Goal: Connect with others: Establish contact or relationships with other users

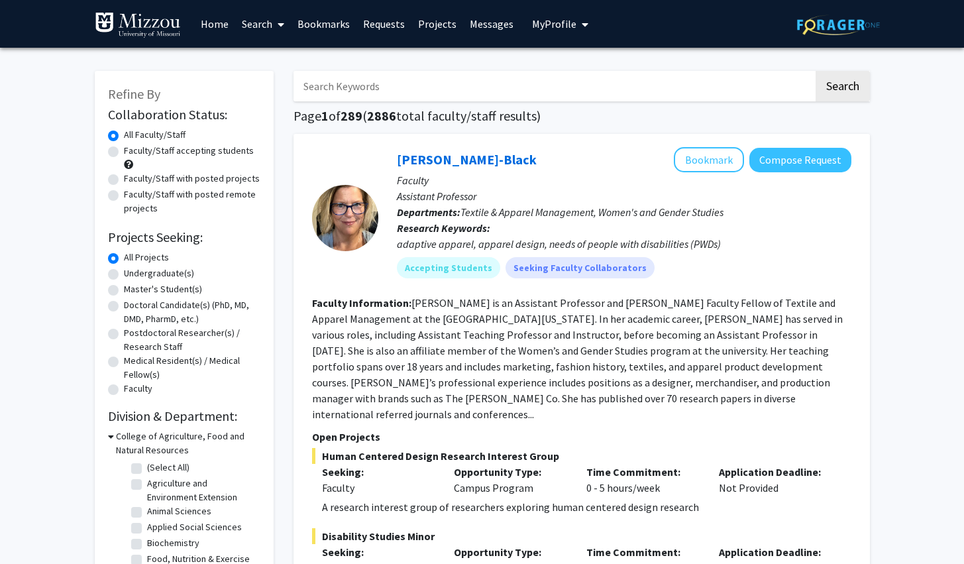
click at [180, 277] on label "Undergraduate(s)" at bounding box center [159, 273] width 70 height 14
click at [132, 275] on input "Undergraduate(s)" at bounding box center [128, 270] width 9 height 9
radio input "true"
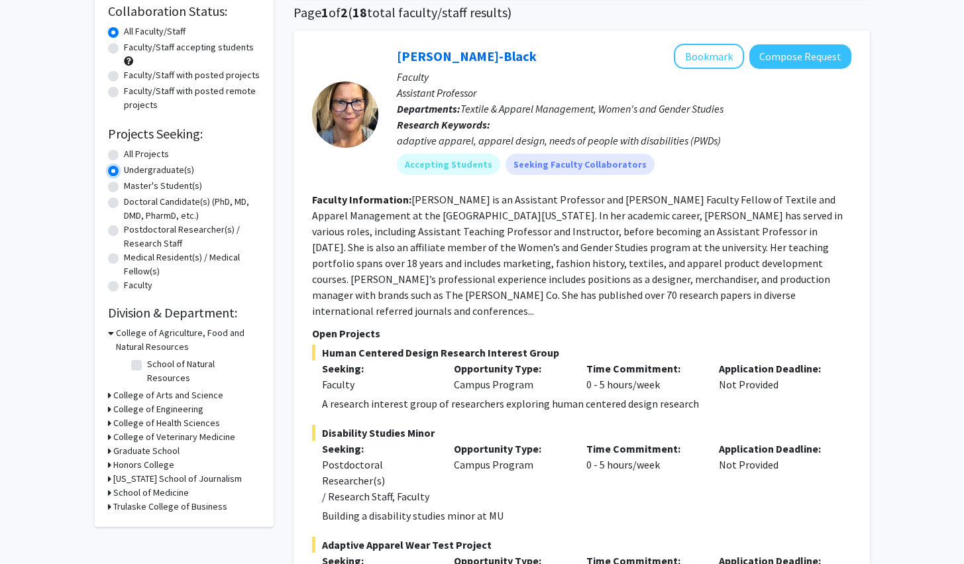
scroll to position [104, 0]
click at [535, 344] on span "Human Centered Design Research Interest Group" at bounding box center [581, 352] width 539 height 16
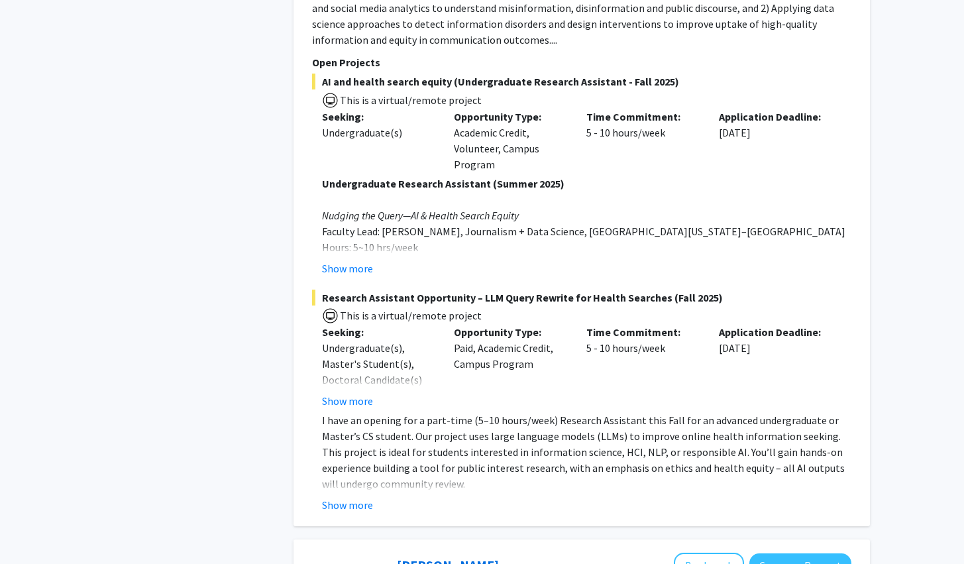
scroll to position [1078, 0]
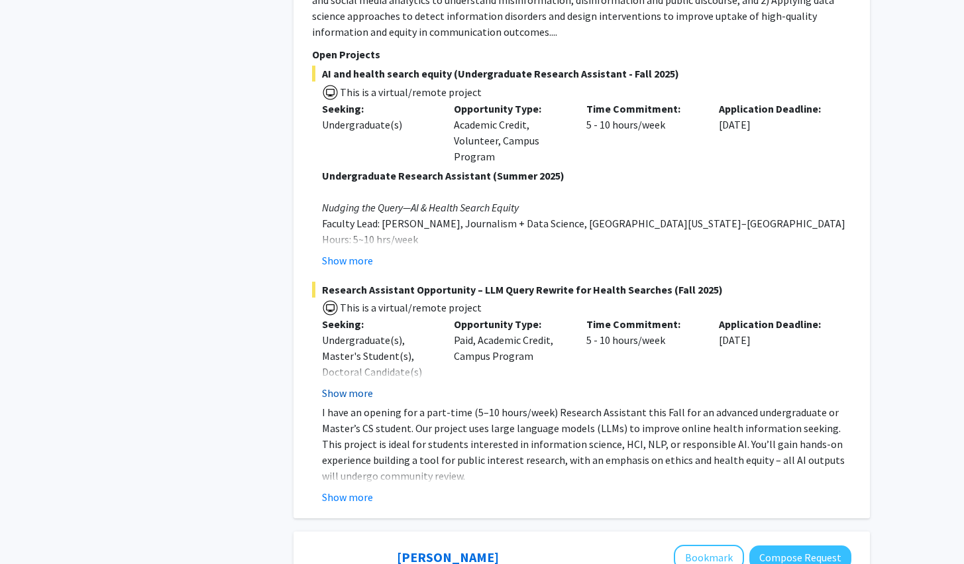
click at [366, 385] on button "Show more" at bounding box center [347, 393] width 51 height 16
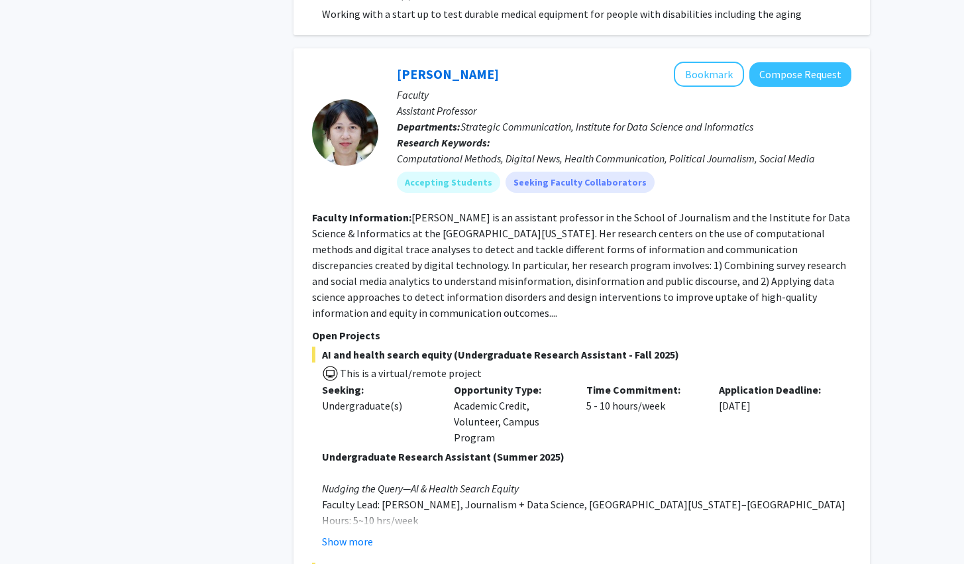
scroll to position [793, 0]
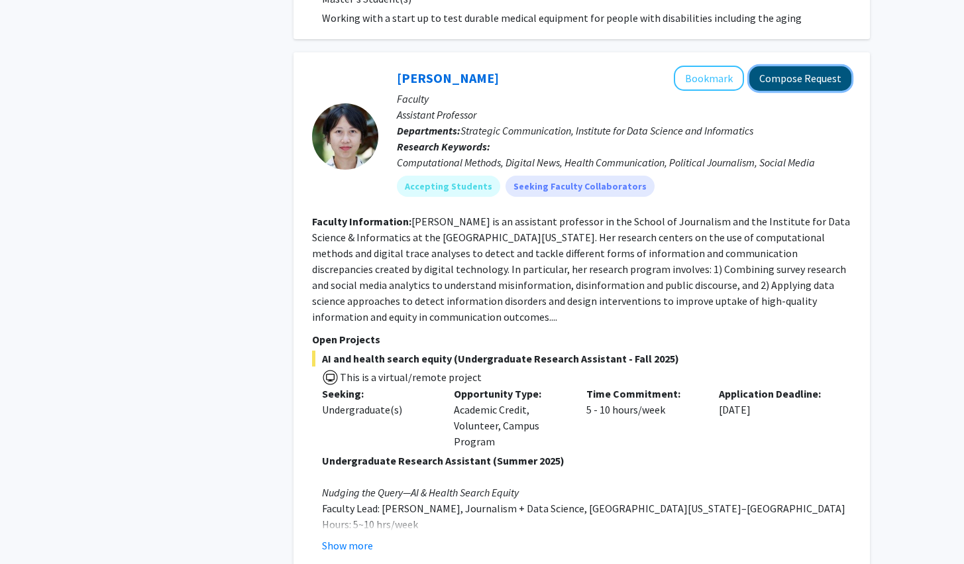
click at [783, 66] on button "Compose Request" at bounding box center [800, 78] width 102 height 25
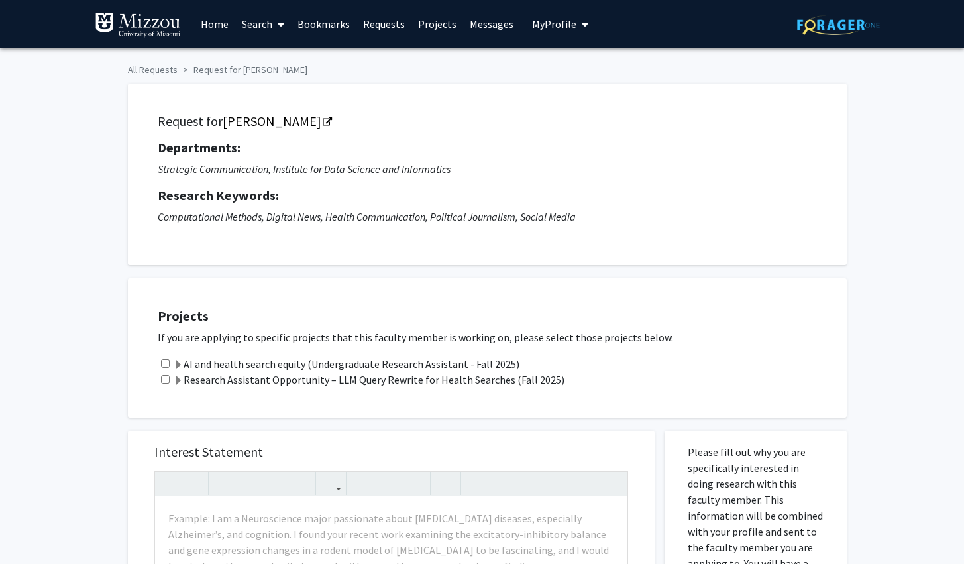
click at [166, 359] on input "checkbox" at bounding box center [165, 363] width 9 height 9
checkbox input "true"
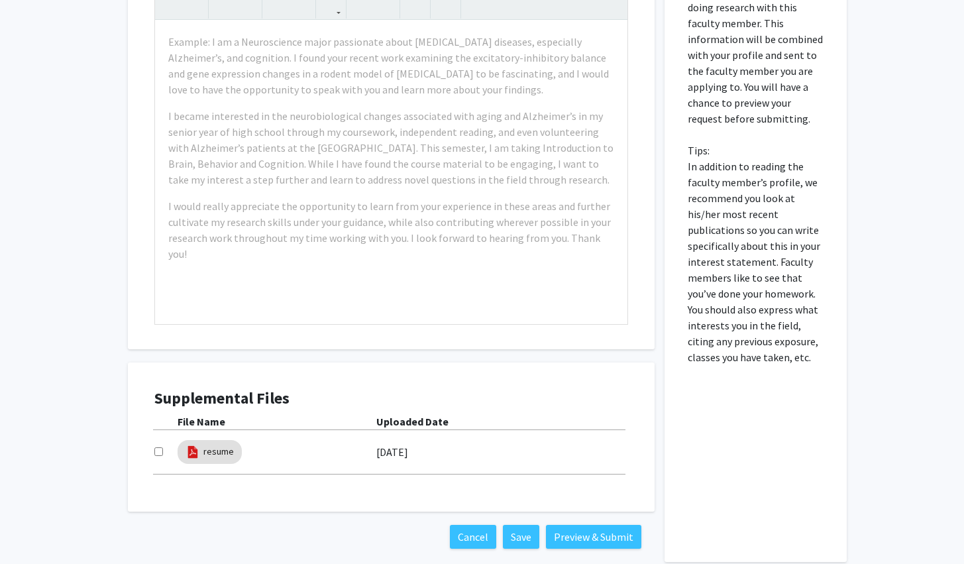
scroll to position [523, 0]
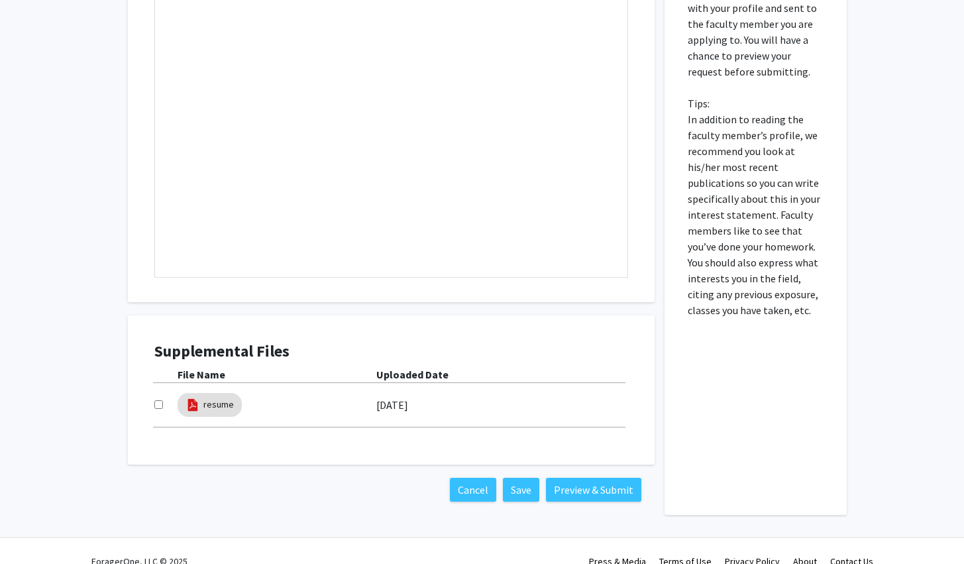
click at [131, 113] on div "Interest Statement Insert link Remove link" at bounding box center [391, 104] width 527 height 395
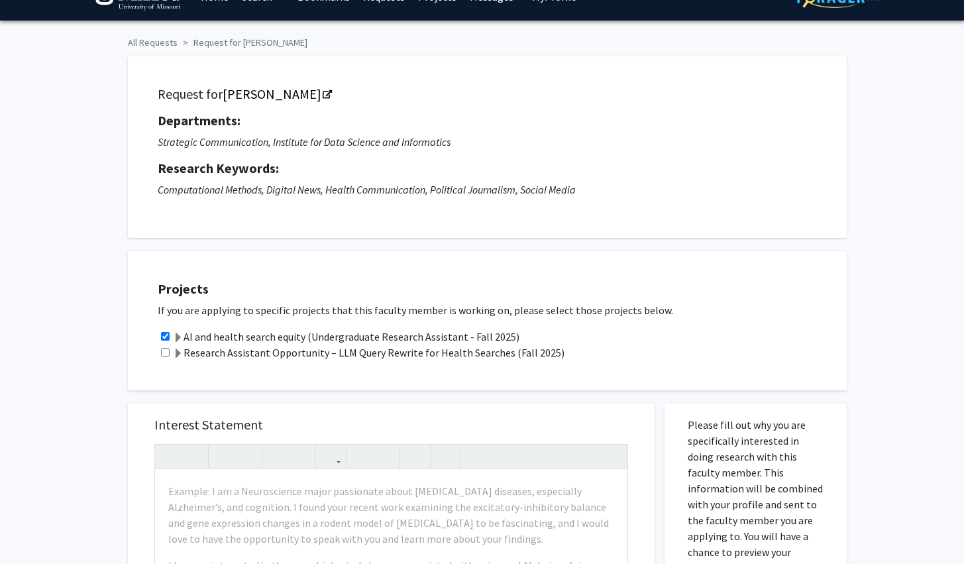
scroll to position [0, 0]
